Goal: Navigation & Orientation: Find specific page/section

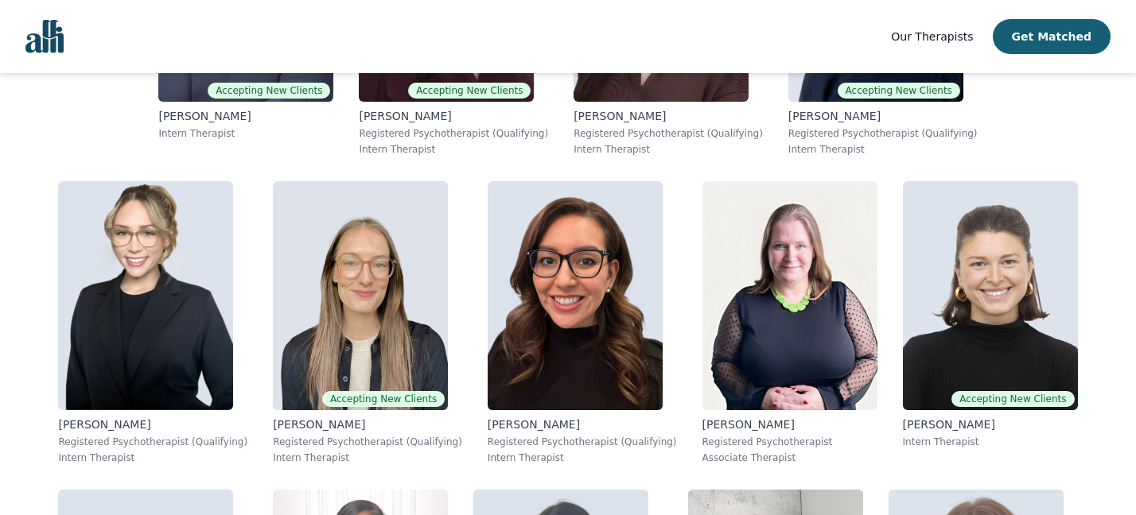
scroll to position [2706, 0]
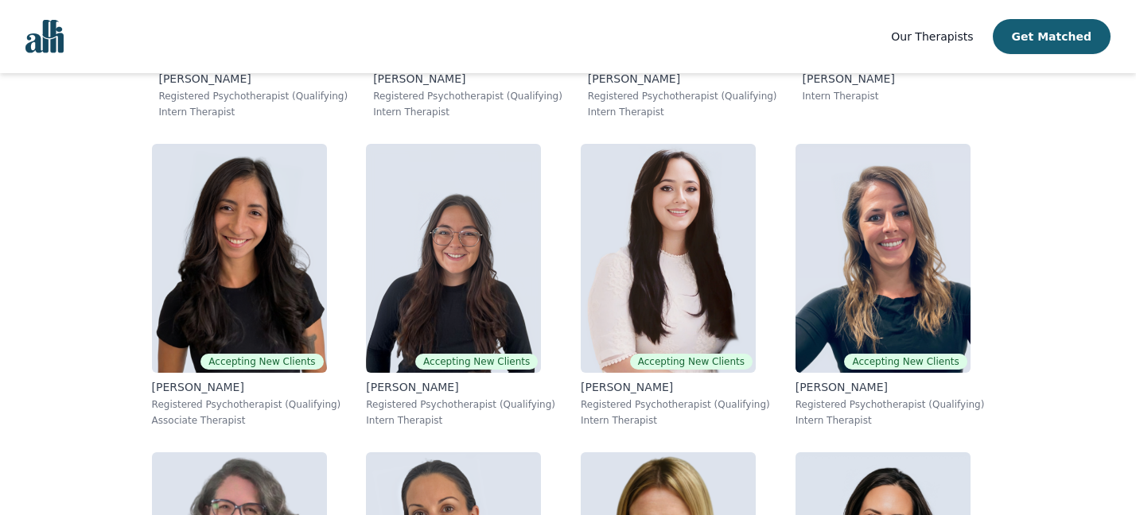
scroll to position [5531, 0]
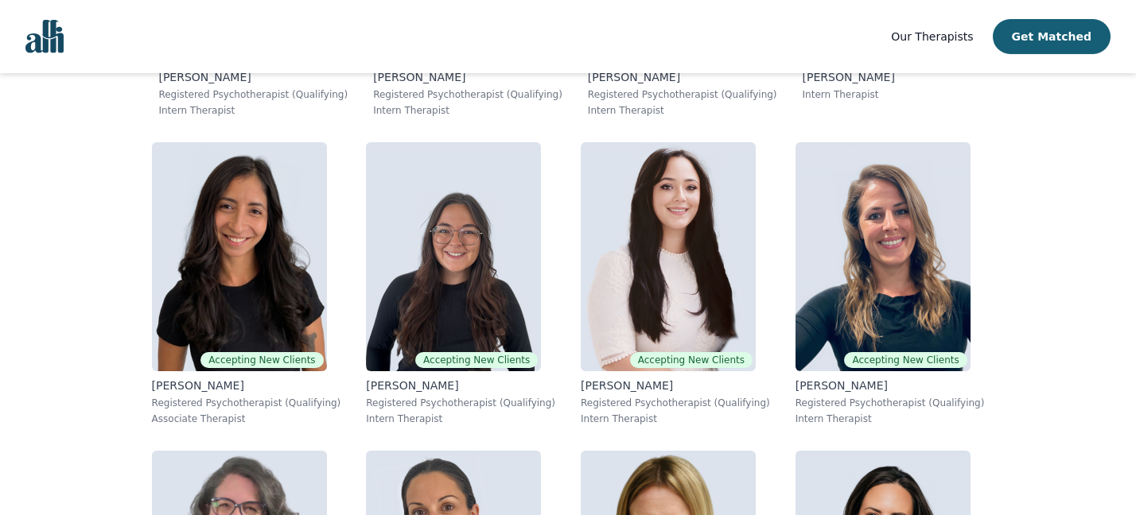
scroll to position [2882, 0]
